Goal: Find specific page/section: Find specific page/section

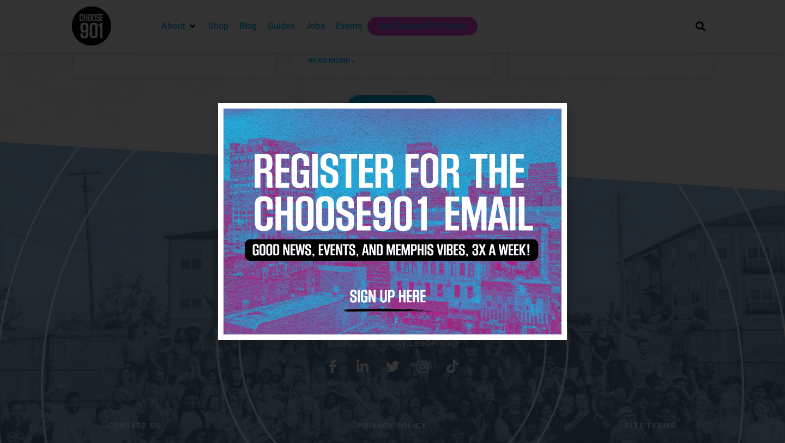
scroll to position [2307, 0]
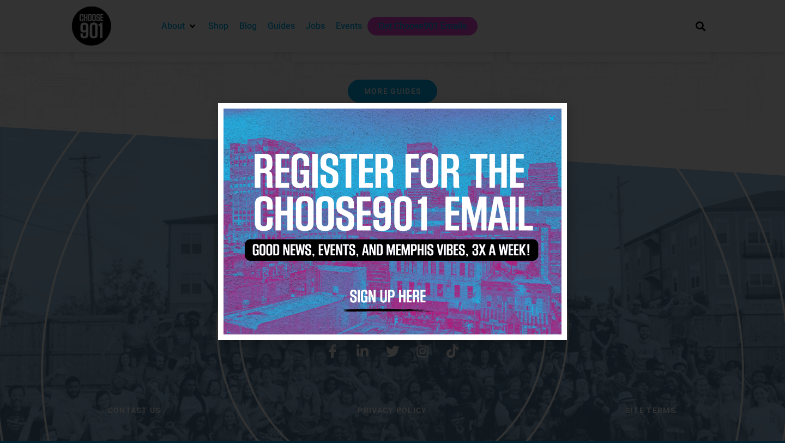
click at [555, 118] on icon "Close" at bounding box center [552, 118] width 8 height 8
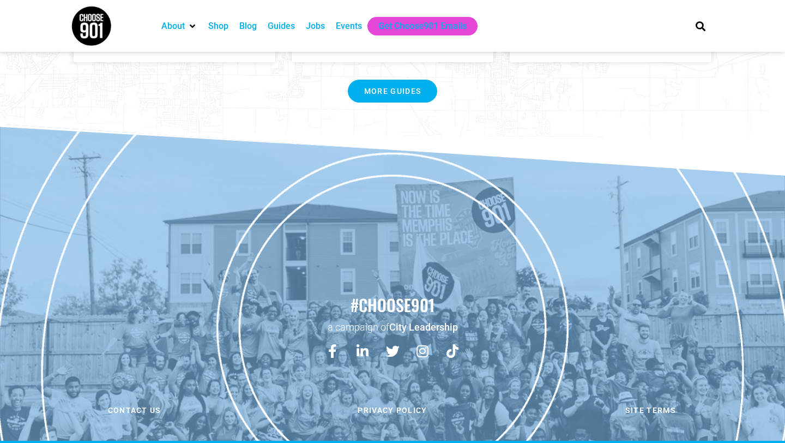
click at [318, 21] on div "Jobs" at bounding box center [315, 26] width 19 height 13
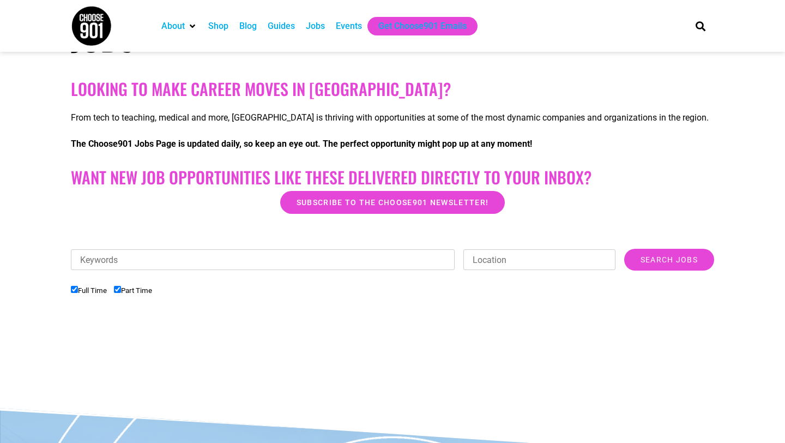
scroll to position [191, 0]
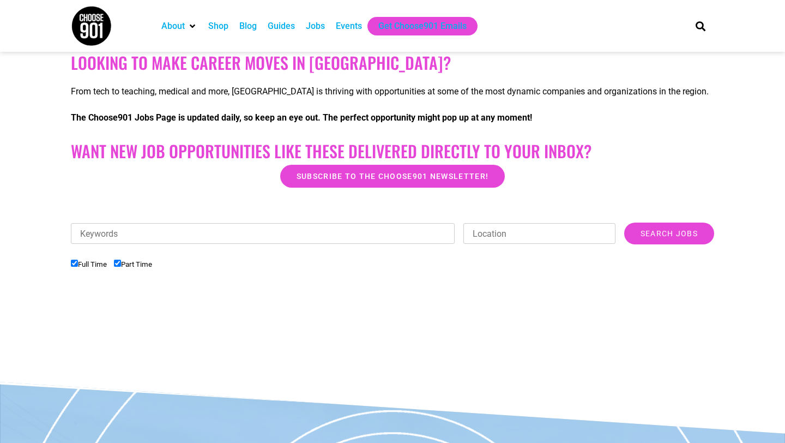
click at [328, 231] on input "Keywords" at bounding box center [263, 233] width 384 height 21
click at [306, 285] on div "Keywords Location Category Accounting Administrative Communication Counseling C…" at bounding box center [392, 281] width 643 height 118
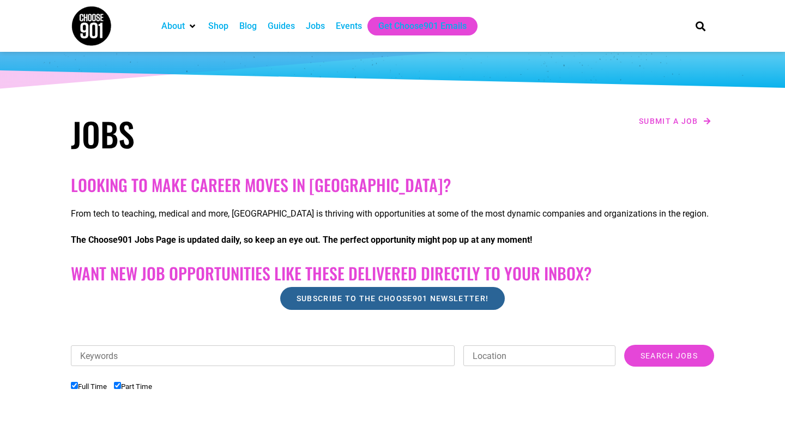
scroll to position [0, 0]
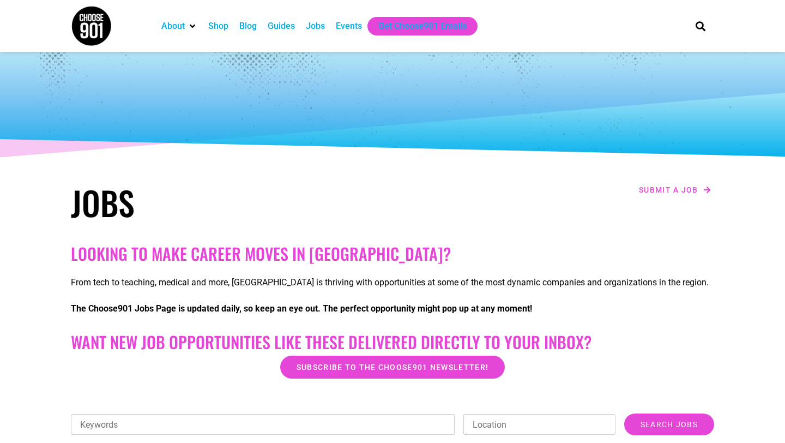
click at [318, 27] on div "Jobs" at bounding box center [315, 26] width 19 height 13
click at [318, 28] on div "Jobs" at bounding box center [315, 26] width 19 height 13
click at [314, 26] on div "Jobs" at bounding box center [315, 26] width 19 height 13
click at [89, 28] on img at bounding box center [91, 25] width 41 height 41
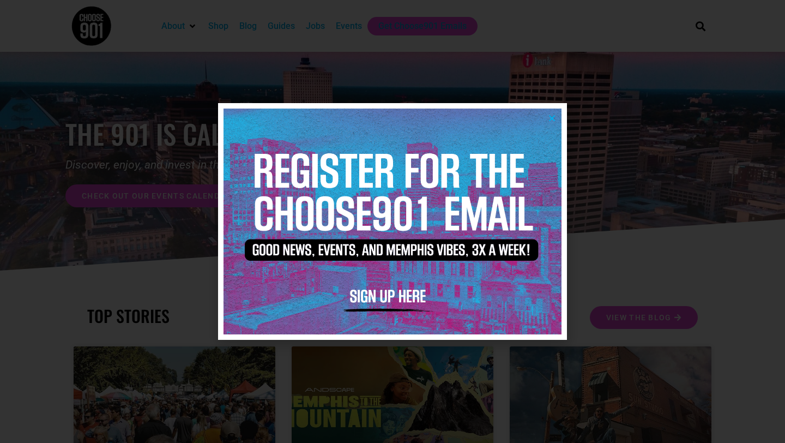
click at [556, 118] on img at bounding box center [393, 221] width 338 height 225
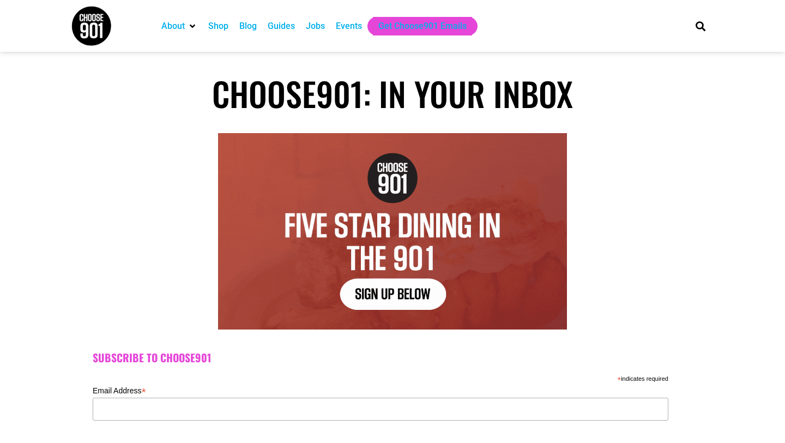
click at [317, 29] on div "Jobs" at bounding box center [315, 26] width 19 height 13
